Goal: Task Accomplishment & Management: Manage account settings

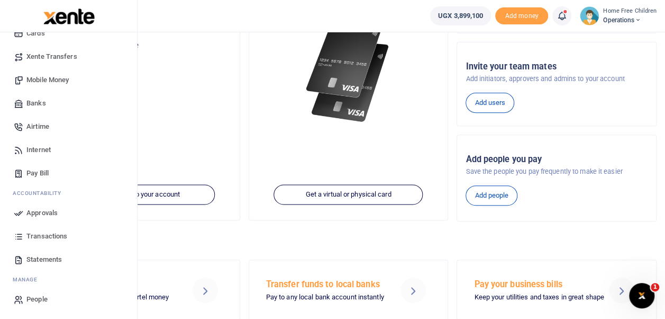
scroll to position [147, 0]
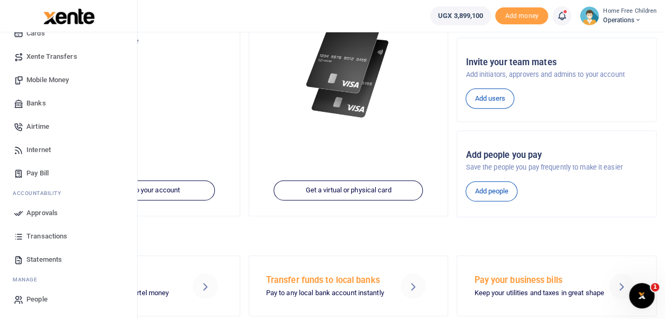
click at [57, 256] on span "Statements" at bounding box center [43, 259] width 35 height 11
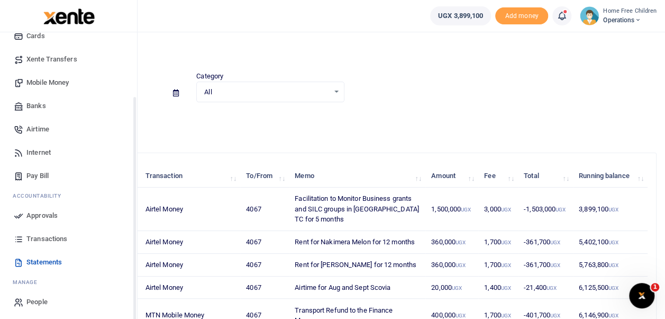
scroll to position [82, 0]
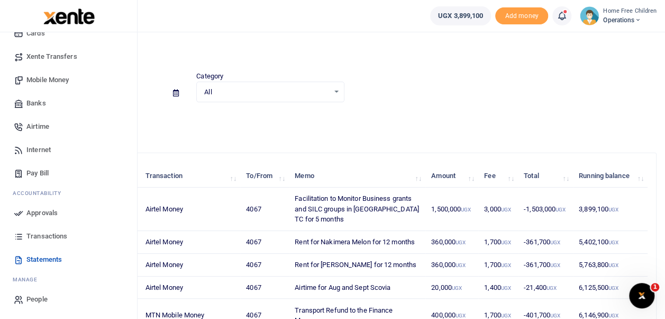
click at [54, 232] on span "Transactions" at bounding box center [46, 236] width 41 height 11
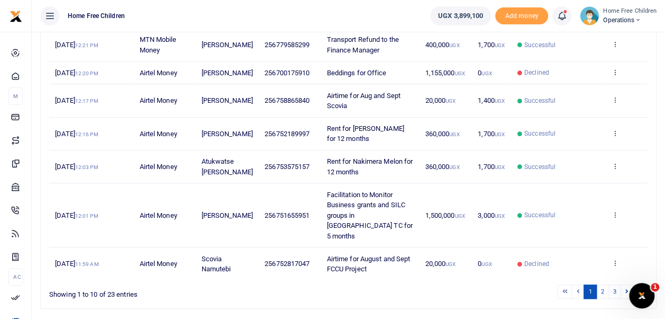
scroll to position [279, 0]
click at [614, 215] on icon at bounding box center [614, 213] width 7 height 7
click at [583, 236] on link "View details" at bounding box center [577, 235] width 84 height 15
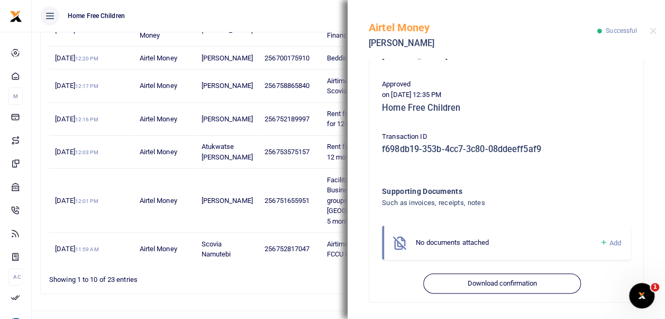
scroll to position [294, 0]
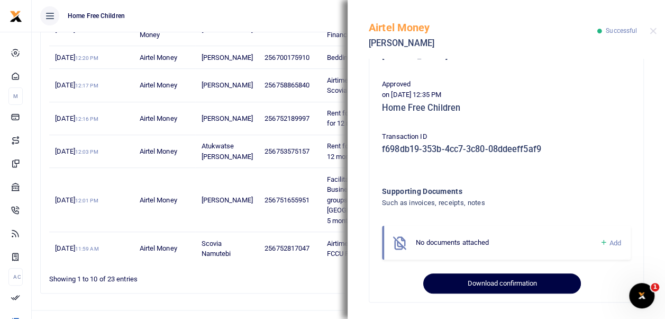
click at [479, 282] on button "Download confirmation" at bounding box center [502, 283] width 157 height 20
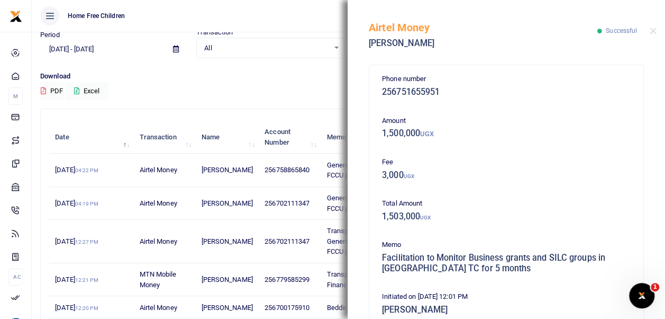
scroll to position [43, 0]
click at [298, 90] on div "Download PDF Excel" at bounding box center [348, 86] width 617 height 29
click at [654, 30] on button "Close" at bounding box center [653, 31] width 7 height 7
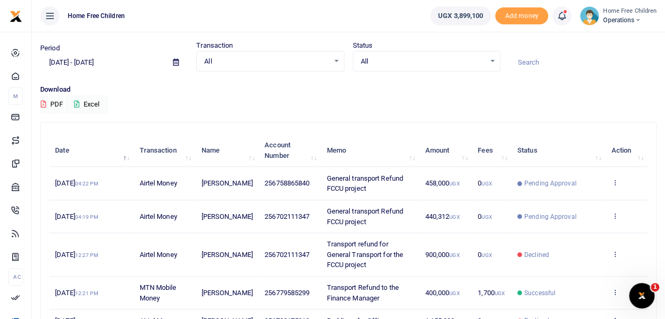
scroll to position [29, 0]
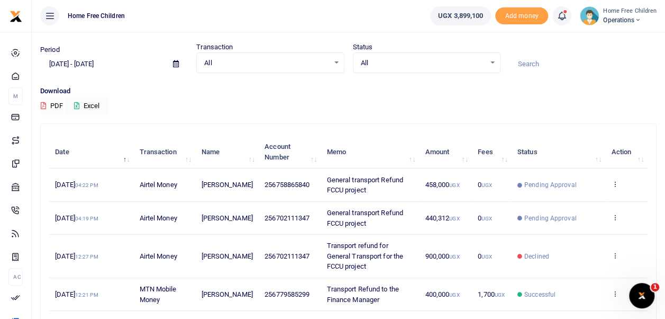
click at [563, 14] on icon at bounding box center [562, 16] width 11 height 12
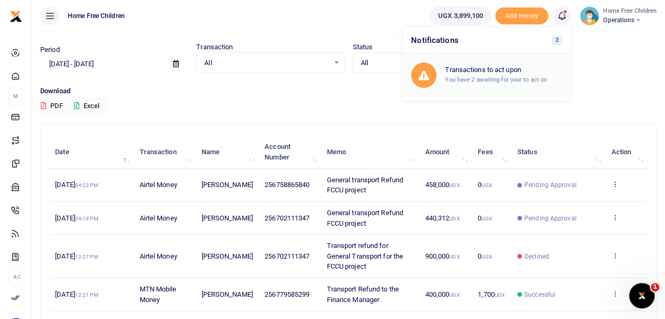
click at [472, 76] on small "You have 2 awaiting for your to act on" at bounding box center [496, 79] width 102 height 7
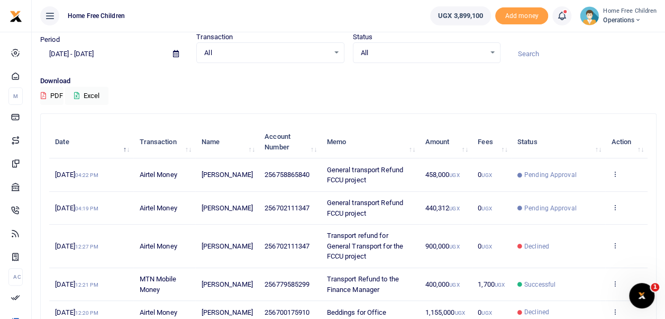
scroll to position [39, 0]
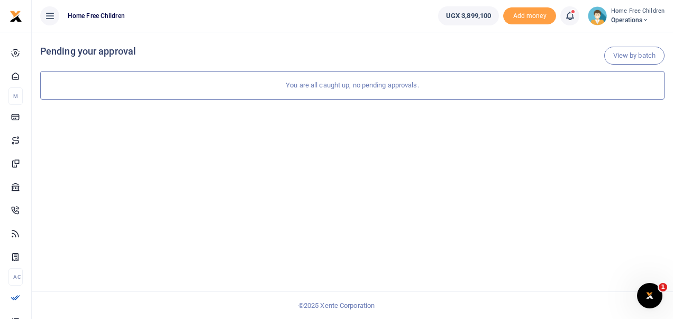
click at [571, 15] on icon at bounding box center [570, 16] width 11 height 12
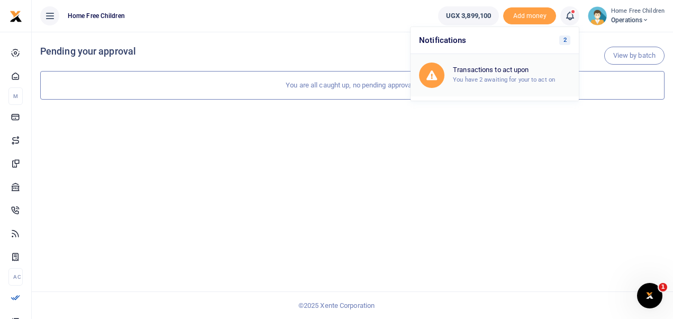
click at [497, 78] on small "You have 2 awaiting for your to act on" at bounding box center [504, 79] width 102 height 7
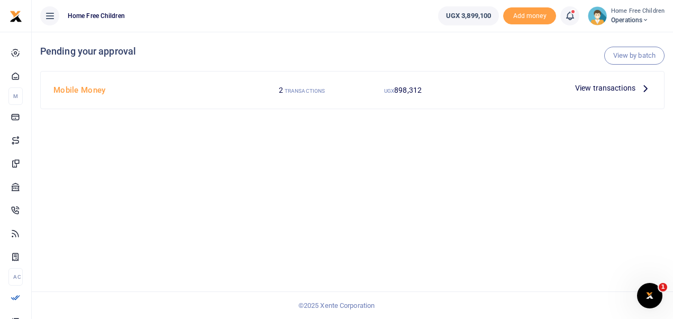
click at [600, 87] on span "View transactions" at bounding box center [605, 88] width 60 height 12
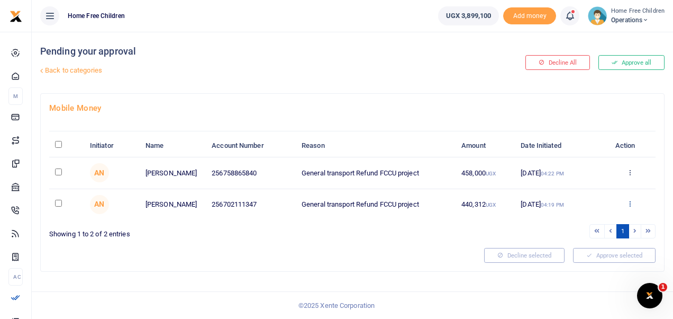
click at [631, 203] on icon at bounding box center [630, 203] width 7 height 7
click at [598, 219] on link "Approve" at bounding box center [592, 220] width 84 height 15
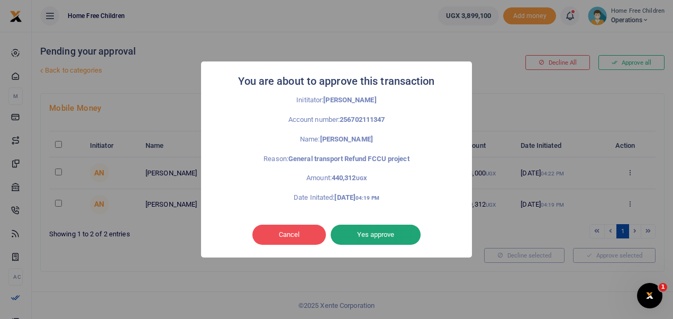
click at [376, 234] on button "Yes approve" at bounding box center [376, 234] width 90 height 20
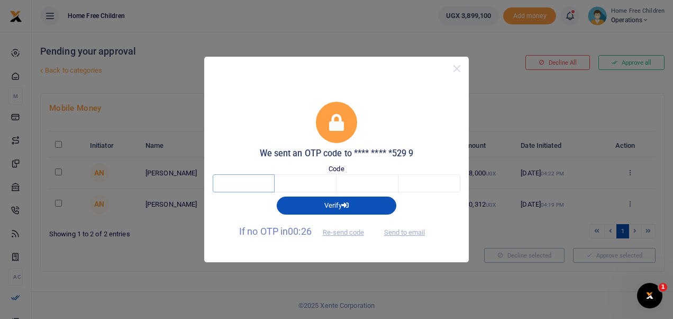
click at [241, 187] on input "text" at bounding box center [244, 183] width 62 height 18
type input "4"
type input "8"
type input "0"
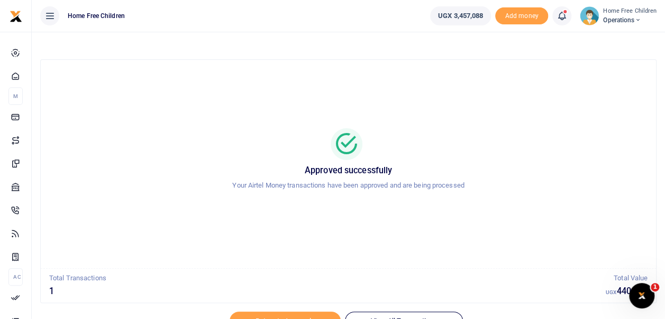
scroll to position [50, 0]
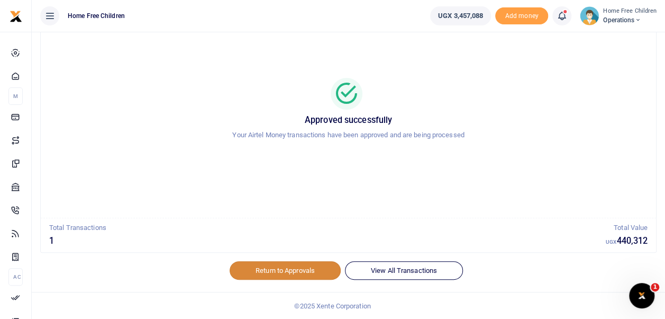
click at [298, 266] on link "Return to Approvals" at bounding box center [285, 270] width 111 height 18
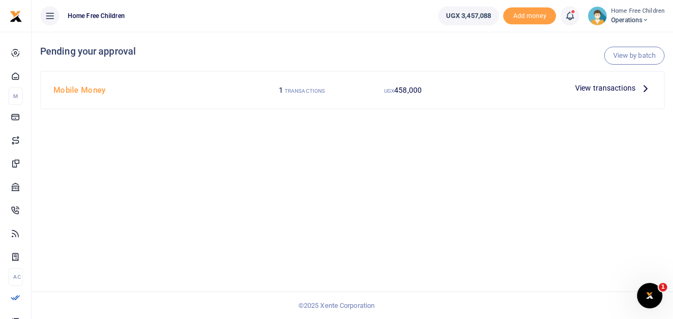
click at [597, 88] on span "View transactions" at bounding box center [605, 88] width 60 height 12
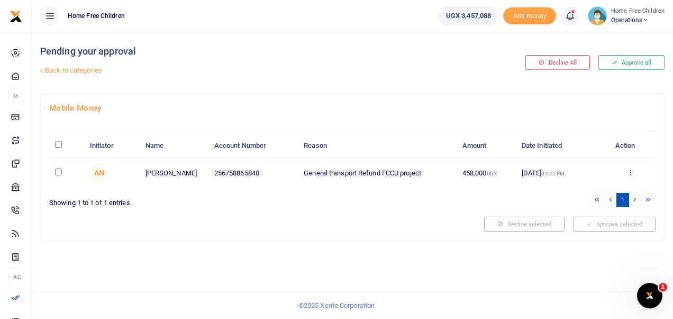
click at [633, 170] on icon at bounding box center [630, 171] width 7 height 7
click at [582, 211] on link "Decline" at bounding box center [592, 213] width 84 height 15
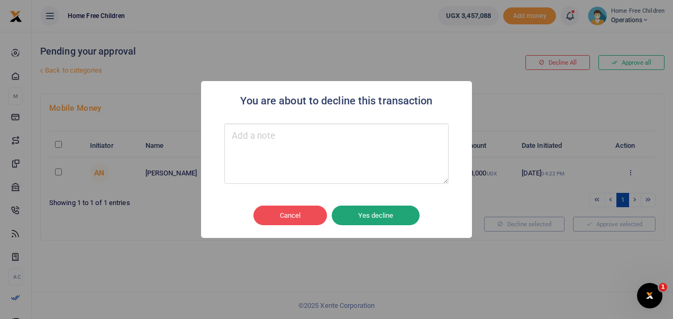
click at [380, 209] on button "Yes decline" at bounding box center [376, 215] width 88 height 20
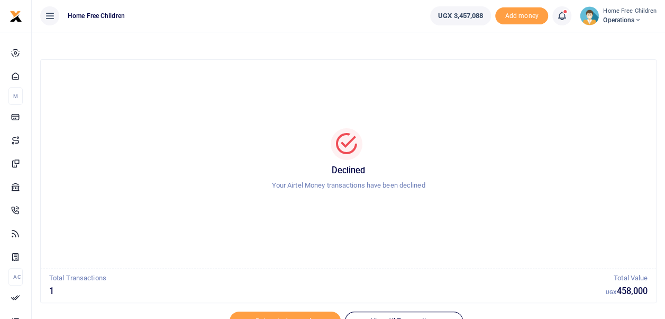
scroll to position [50, 0]
